Goal: Complete application form

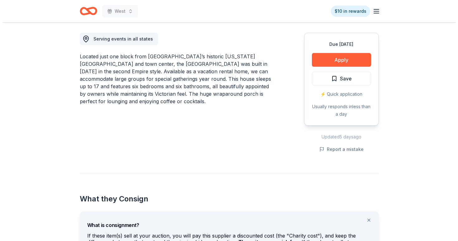
scroll to position [110, 0]
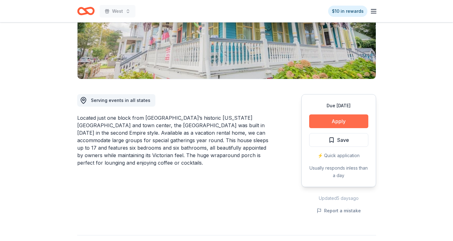
click at [329, 124] on button "Apply" at bounding box center [338, 121] width 59 height 14
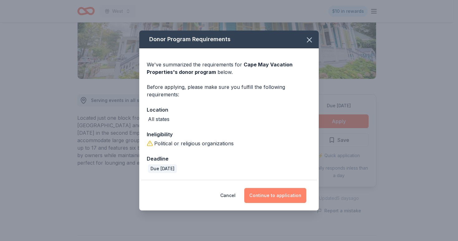
click at [279, 197] on button "Continue to application" at bounding box center [275, 195] width 62 height 15
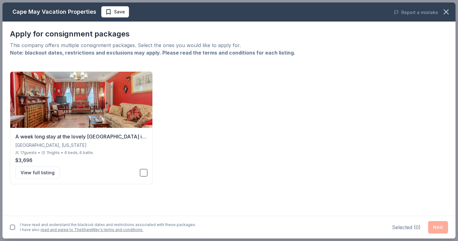
drag, startPoint x: 26, startPoint y: 46, endPoint x: 86, endPoint y: 43, distance: 60.5
click at [86, 43] on div "This company offers multiple consignment packages. Select the ones you would li…" at bounding box center [229, 44] width 438 height 7
drag, startPoint x: 87, startPoint y: 43, endPoint x: 149, endPoint y: 46, distance: 62.4
click at [149, 47] on div "This company offers multiple consignment packages. Select the ones you would li…" at bounding box center [229, 44] width 438 height 7
click at [149, 46] on div "This company offers multiple consignment packages. Select the ones you would li…" at bounding box center [229, 44] width 438 height 7
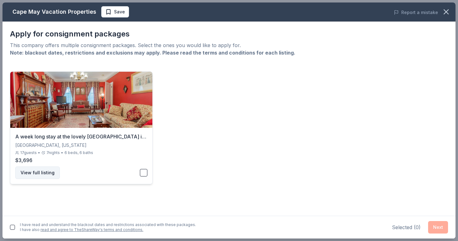
click at [52, 174] on button "View full listing" at bounding box center [37, 172] width 45 height 12
click at [145, 174] on button "button" at bounding box center [143, 172] width 7 height 7
click at [15, 227] on div "I have read and understand the blackout dates and restrictions associated with …" at bounding box center [103, 227] width 186 height 12
click at [14, 228] on button "button" at bounding box center [12, 227] width 5 height 5
click at [440, 233] on button "Next" at bounding box center [438, 227] width 20 height 12
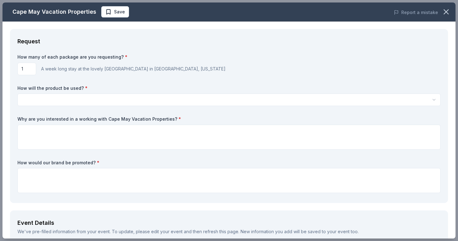
click at [25, 70] on input "1" at bounding box center [26, 69] width 19 height 12
click at [40, 101] on html "West $10 in rewards Due in 134 days Share Cape May Vacation Properties New 1 ap…" at bounding box center [229, 10] width 458 height 241
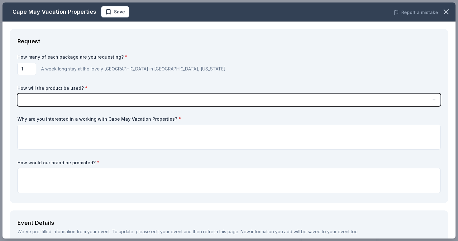
click at [244, 69] on html "West $10 in rewards Due in 134 days Share Cape May Vacation Properties New 1 ap…" at bounding box center [229, 120] width 458 height 241
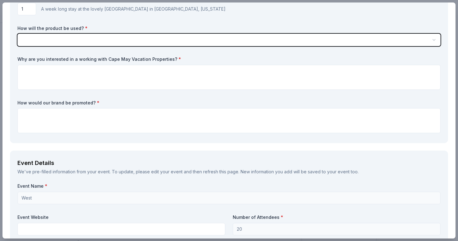
scroll to position [54, 0]
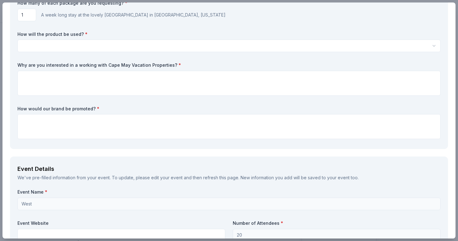
click at [98, 49] on html "West $10 in rewards Due in 134 days Share Cape May Vacation Properties New 1 ap…" at bounding box center [229, 120] width 458 height 241
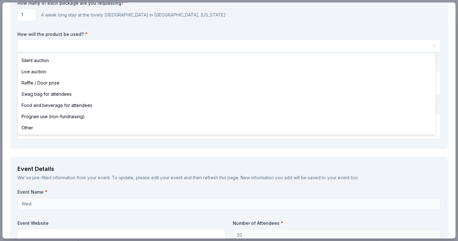
select select "silentAuction"
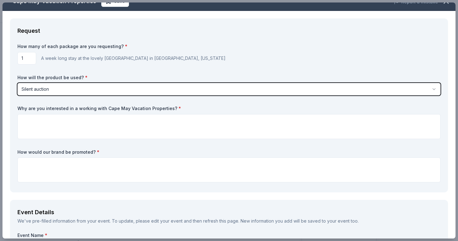
scroll to position [16, 0]
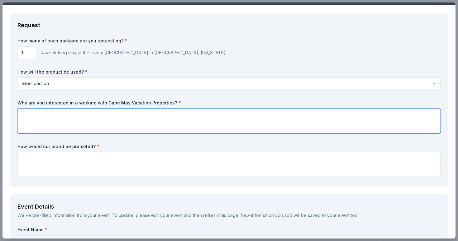
click at [83, 121] on textarea at bounding box center [228, 120] width 423 height 25
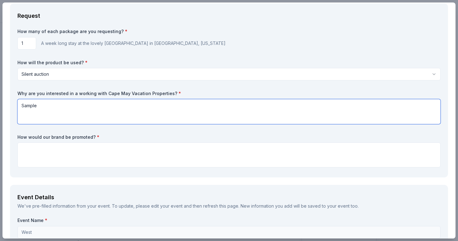
scroll to position [34, 0]
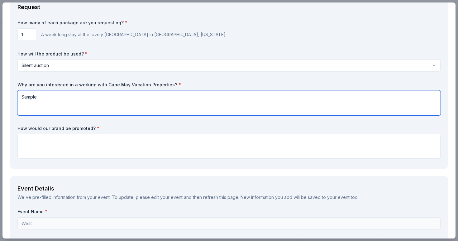
type textarea "Sample"
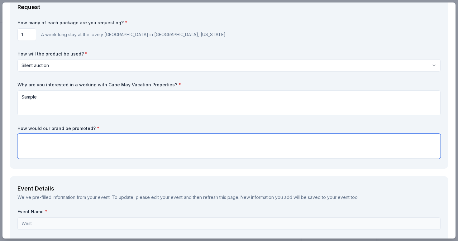
click at [79, 151] on textarea at bounding box center [228, 146] width 423 height 25
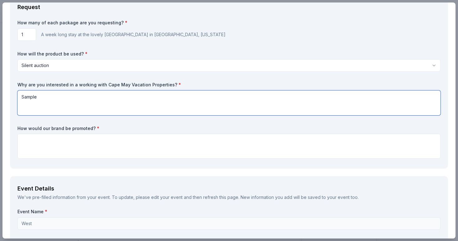
drag, startPoint x: 67, startPoint y: 98, endPoint x: 0, endPoint y: 103, distance: 67.2
click at [0, 103] on div "Cape May Vacation Properties Save Report a mistake Request How many of each pac…" at bounding box center [229, 120] width 458 height 241
drag, startPoint x: 57, startPoint y: 98, endPoint x: 12, endPoint y: 97, distance: 45.5
click at [12, 97] on div "Request How many of each package are you requesting? * 1 A week long stay at th…" at bounding box center [229, 82] width 438 height 174
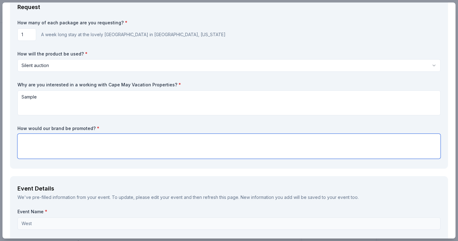
click at [76, 156] on textarea at bounding box center [228, 146] width 423 height 25
paste textarea "Sample"
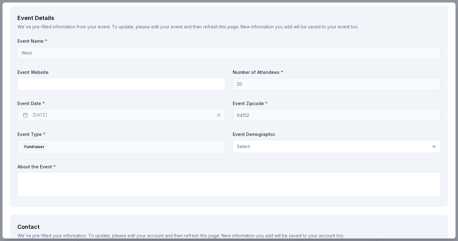
scroll to position [191, 0]
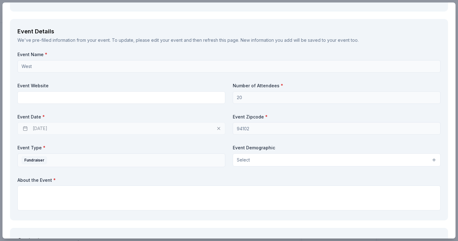
type textarea "Sample"
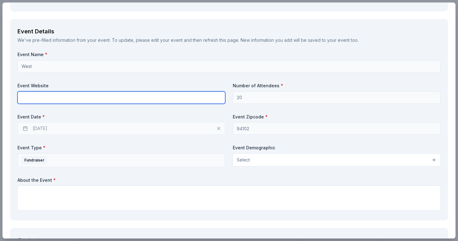
click at [67, 98] on input "text" at bounding box center [121, 97] width 208 height 12
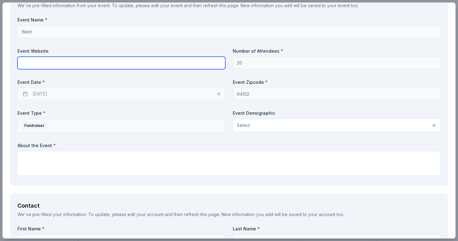
scroll to position [237, 0]
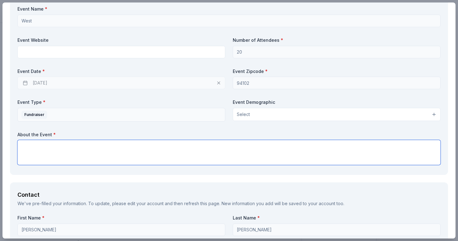
click at [137, 150] on textarea at bounding box center [228, 152] width 423 height 25
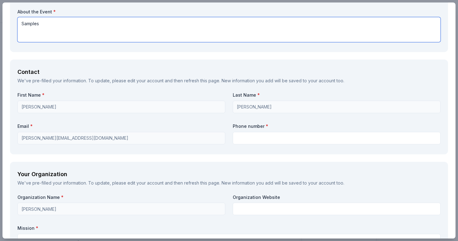
scroll to position [360, 0]
type textarea "Samples"
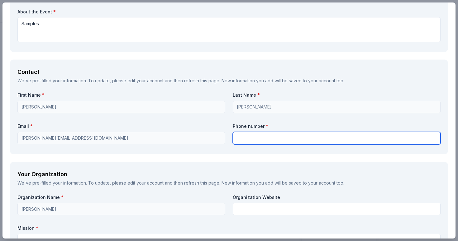
click at [258, 140] on input "text" at bounding box center [337, 138] width 208 height 12
type input "8509343609"
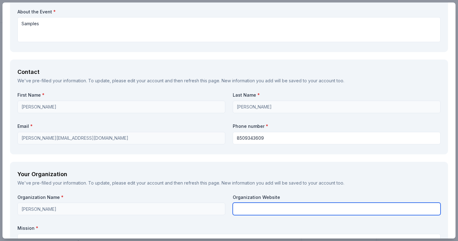
type input "Share O"
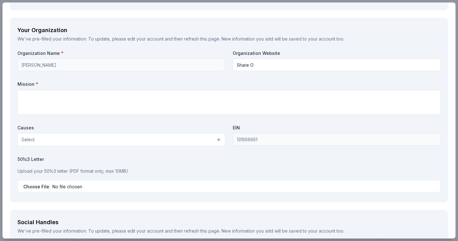
scroll to position [504, 0]
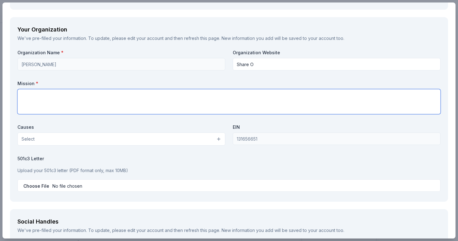
click at [159, 108] on textarea at bounding box center [228, 101] width 423 height 25
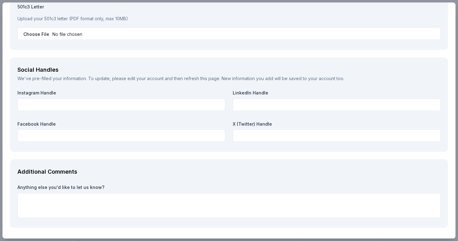
scroll to position [678, 0]
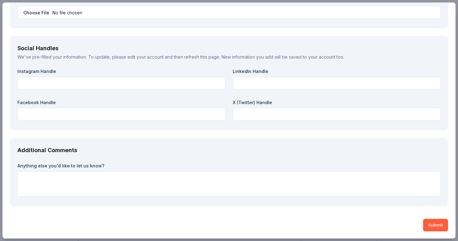
type textarea "asdfadsf"
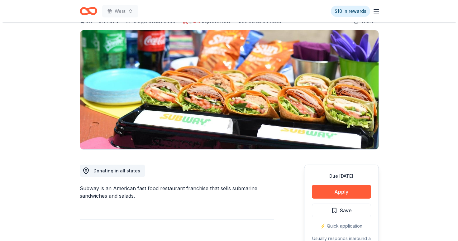
scroll to position [73, 0]
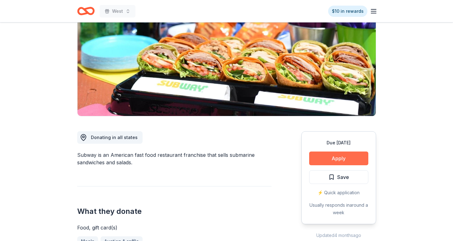
click at [335, 155] on button "Apply" at bounding box center [338, 158] width 59 height 14
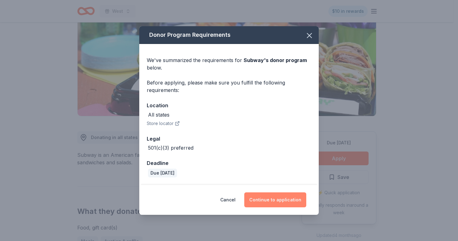
click at [277, 198] on button "Continue to application" at bounding box center [275, 199] width 62 height 15
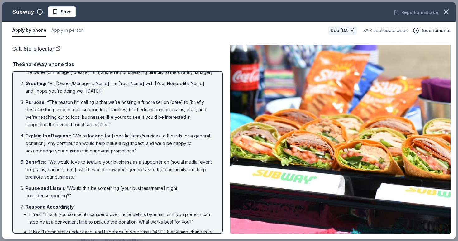
scroll to position [0, 0]
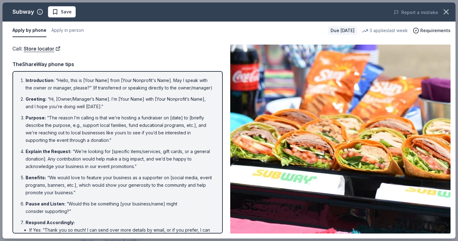
click at [119, 51] on div "Call : Store locator" at bounding box center [117, 49] width 210 height 8
click at [59, 31] on button "Apply in person" at bounding box center [67, 30] width 32 height 13
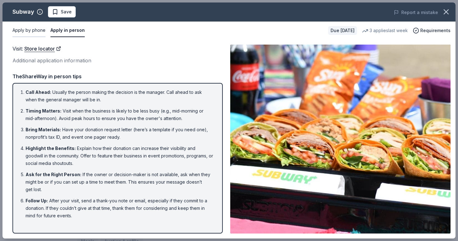
click at [30, 33] on button "Apply by phone" at bounding box center [28, 30] width 33 height 13
